Goal: Information Seeking & Learning: Learn about a topic

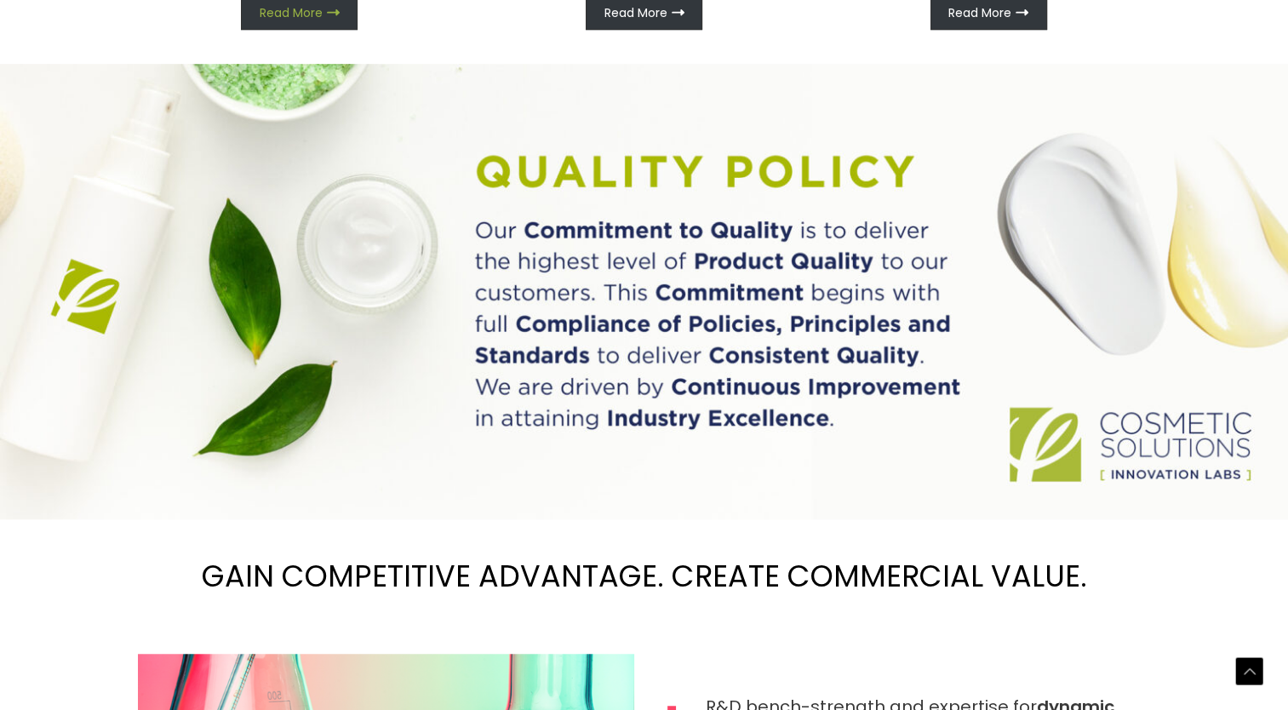
scroll to position [1151, 0]
click at [309, 20] on span "Read More" at bounding box center [291, 14] width 63 height 12
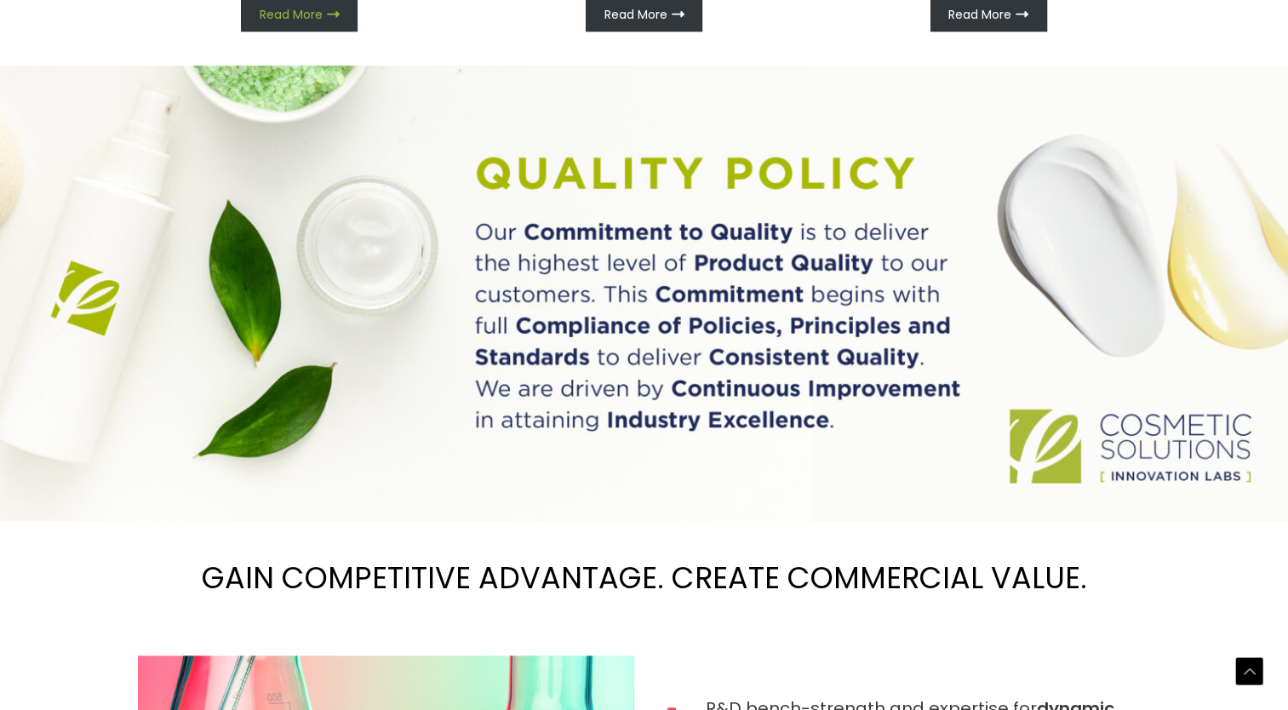
scroll to position [1176, 0]
click at [279, 31] on link "Read More" at bounding box center [299, 14] width 117 height 34
click at [283, 20] on span "Read More" at bounding box center [291, 14] width 63 height 12
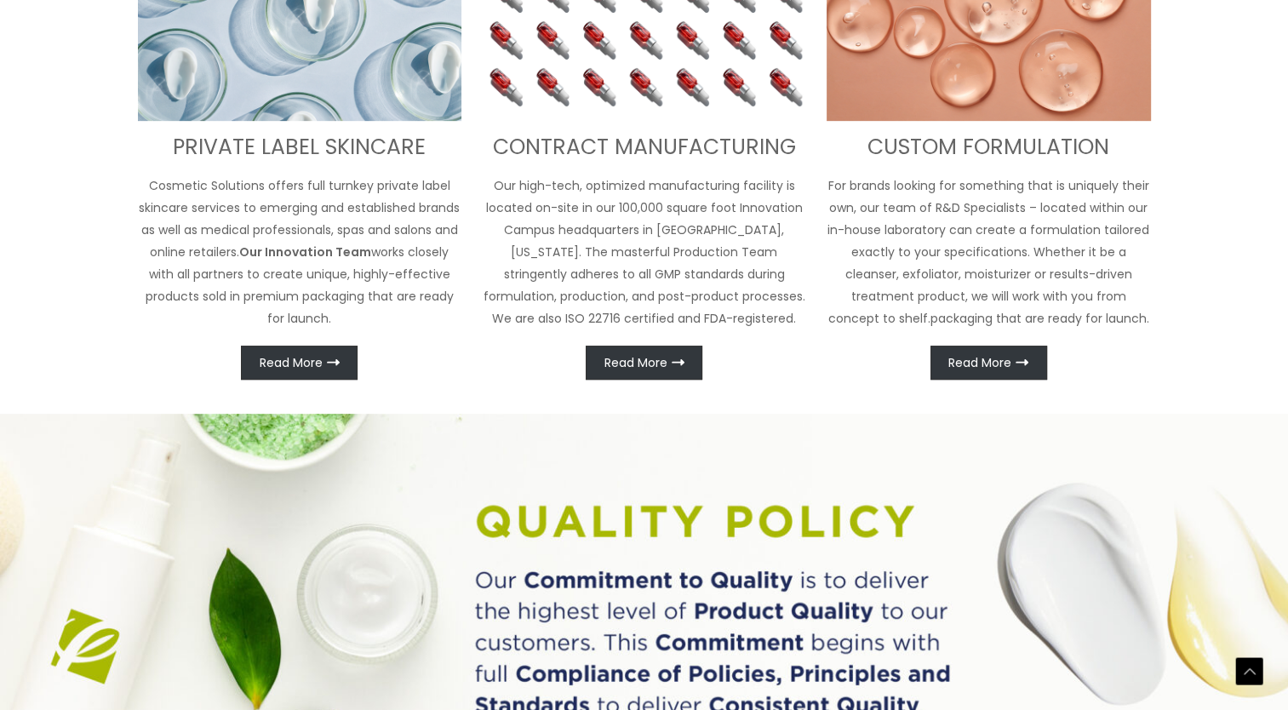
scroll to position [922, 0]
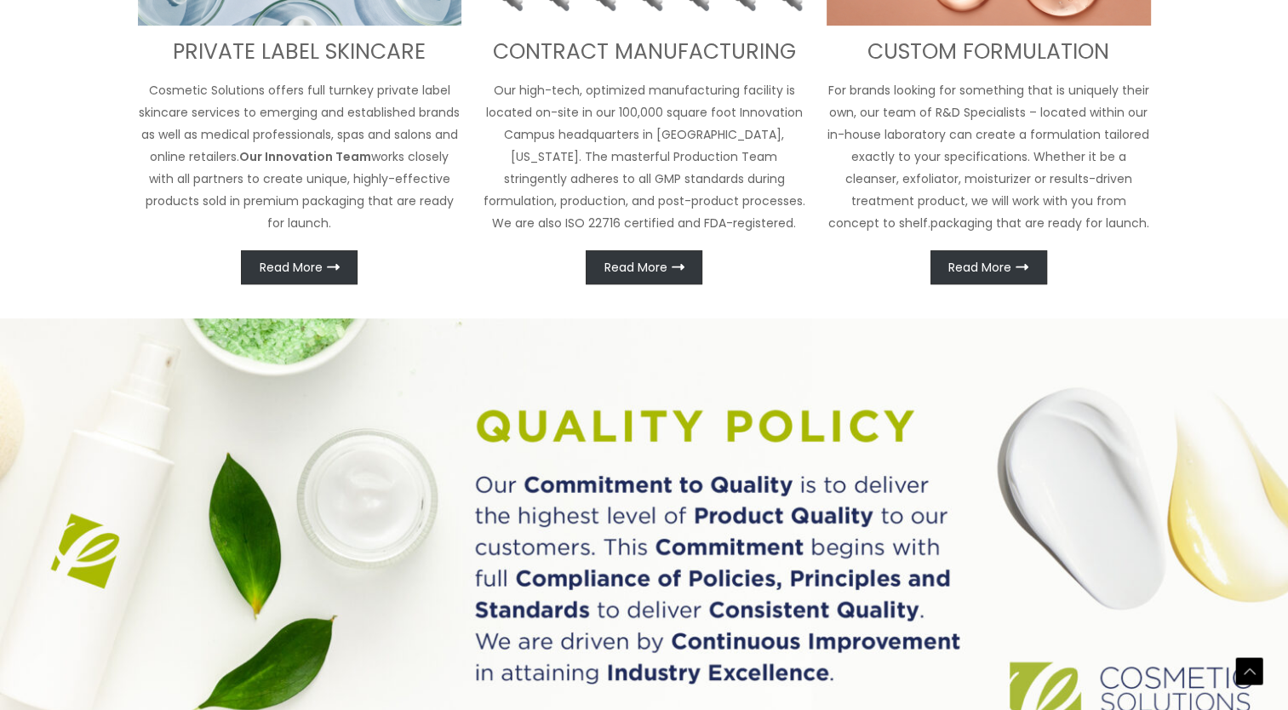
click at [336, 234] on p "Cosmetic Solutions offers full turnkey private label skincare services to emerg…" at bounding box center [300, 156] width 324 height 155
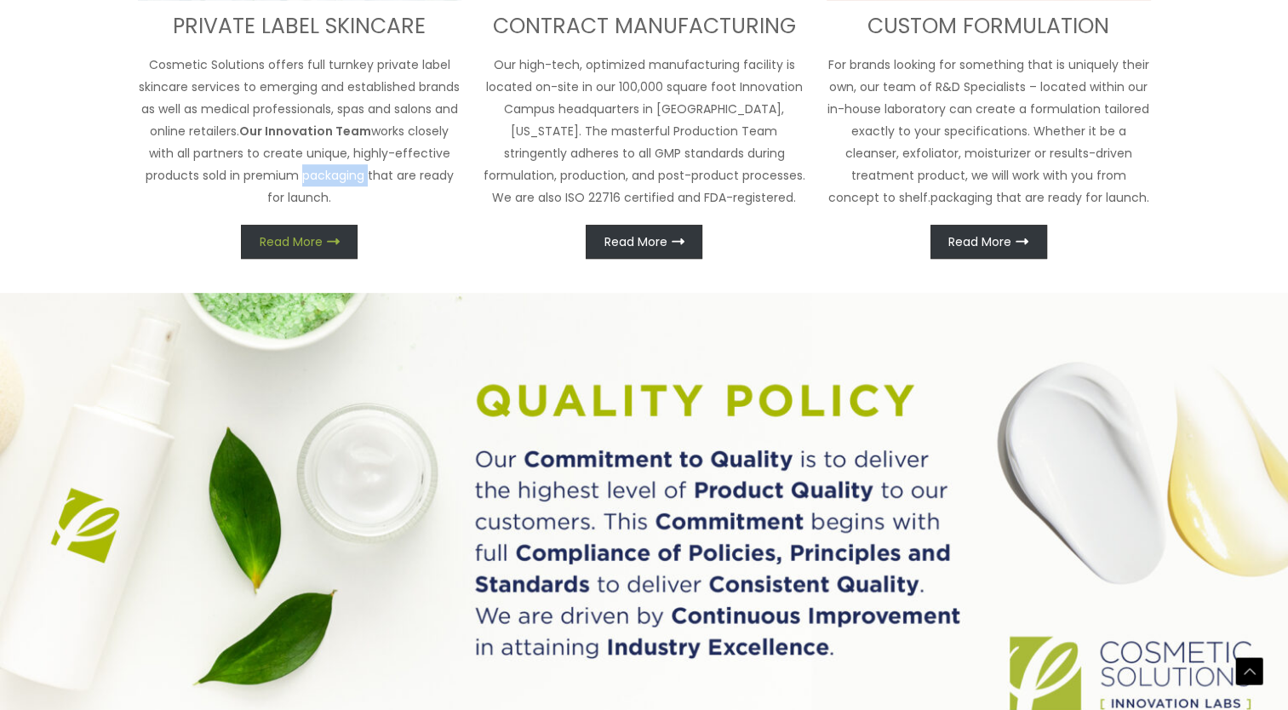
drag, startPoint x: 336, startPoint y: 584, endPoint x: 291, endPoint y: 637, distance: 70.1
click at [291, 248] on span "Read More" at bounding box center [291, 242] width 63 height 12
drag, startPoint x: 291, startPoint y: 637, endPoint x: 339, endPoint y: 631, distance: 48.0
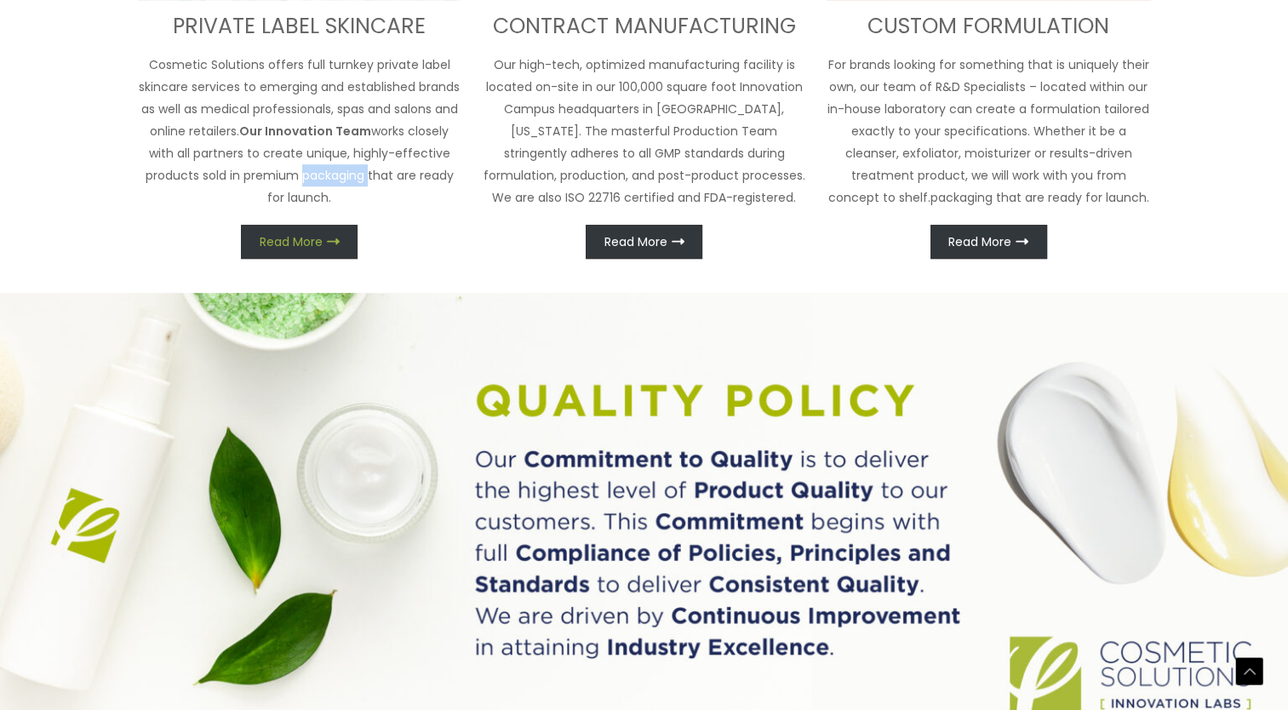
click at [339, 248] on icon at bounding box center [333, 241] width 13 height 13
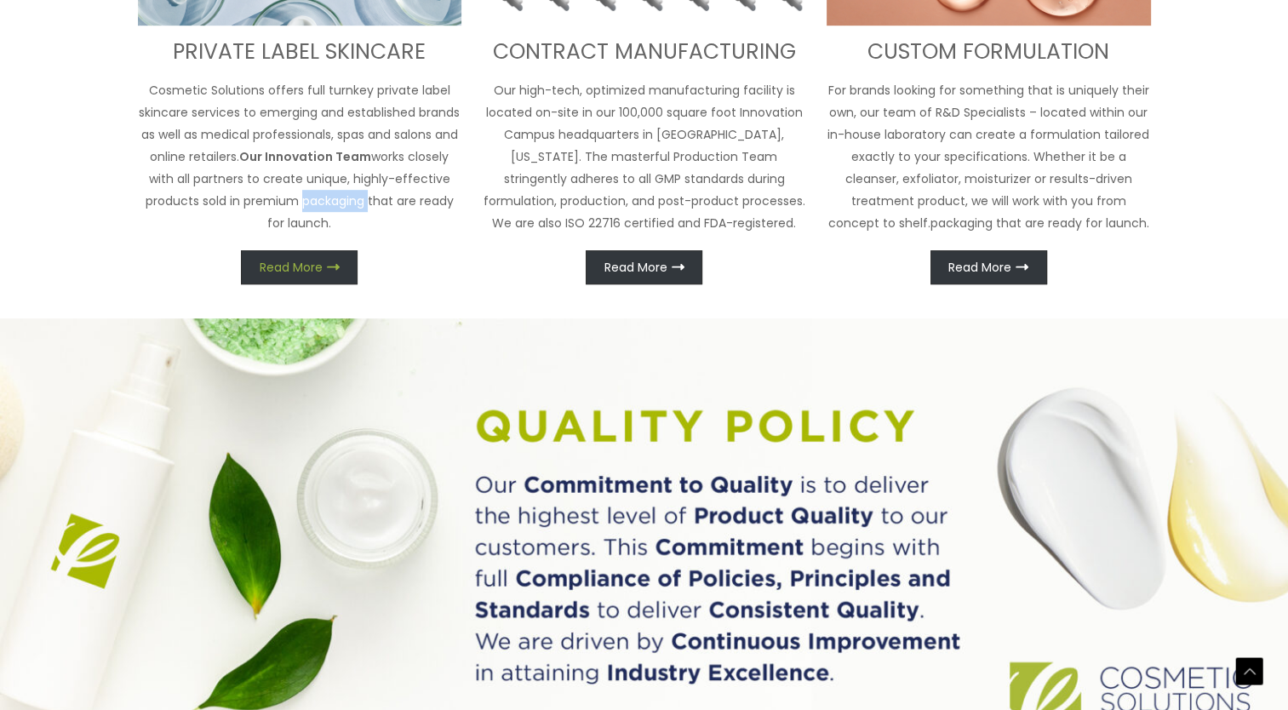
click at [334, 273] on icon at bounding box center [333, 266] width 13 height 13
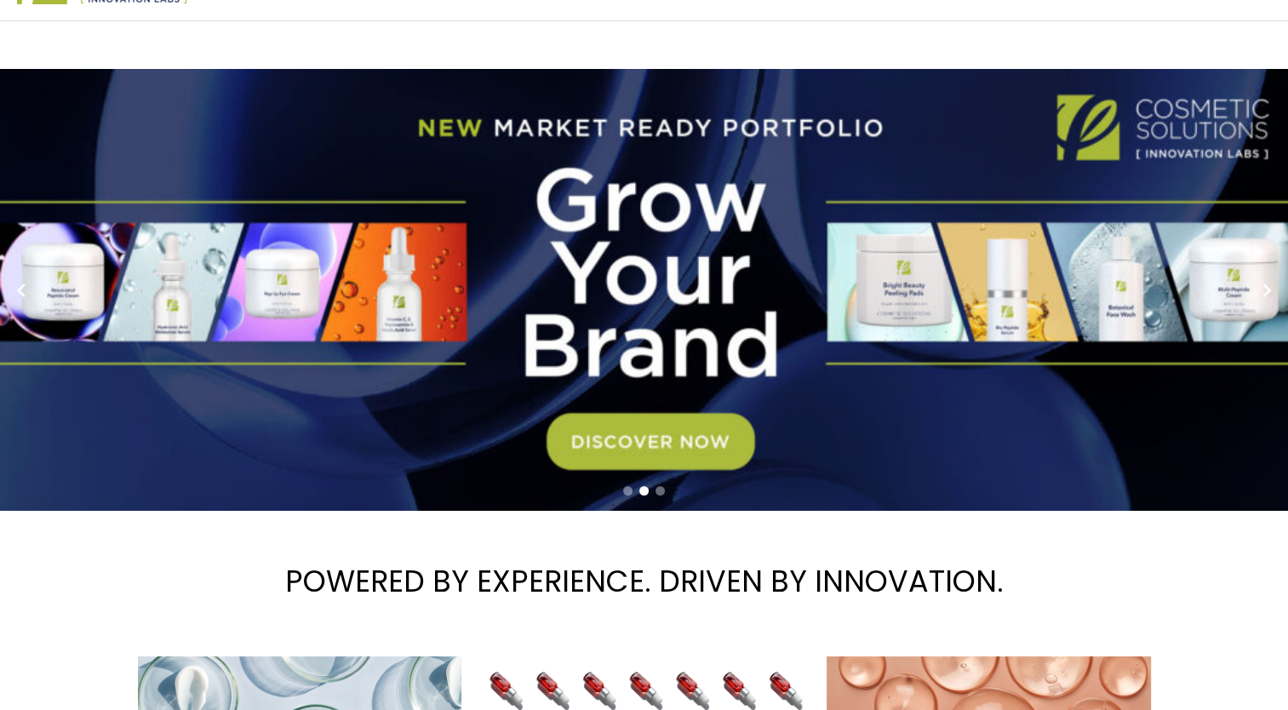
scroll to position [0, 0]
